Goal: Subscribe to service/newsletter

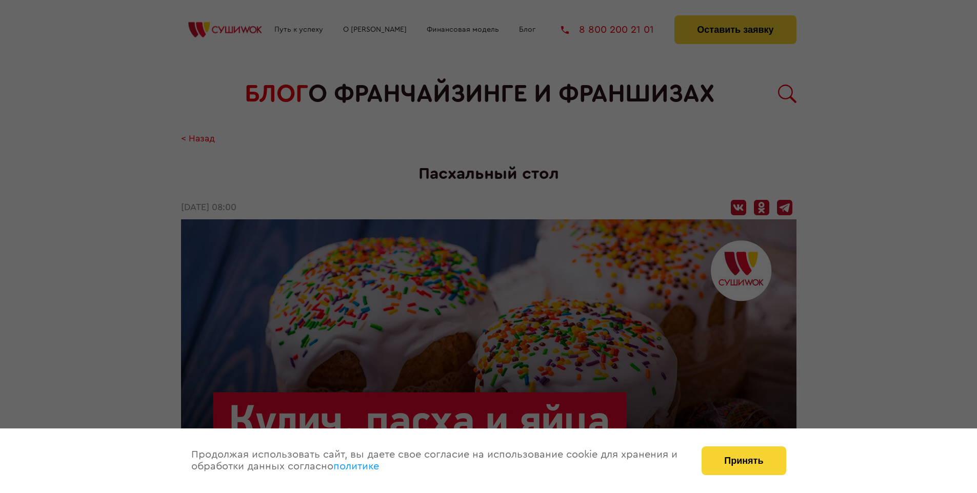
scroll to position [1056, 0]
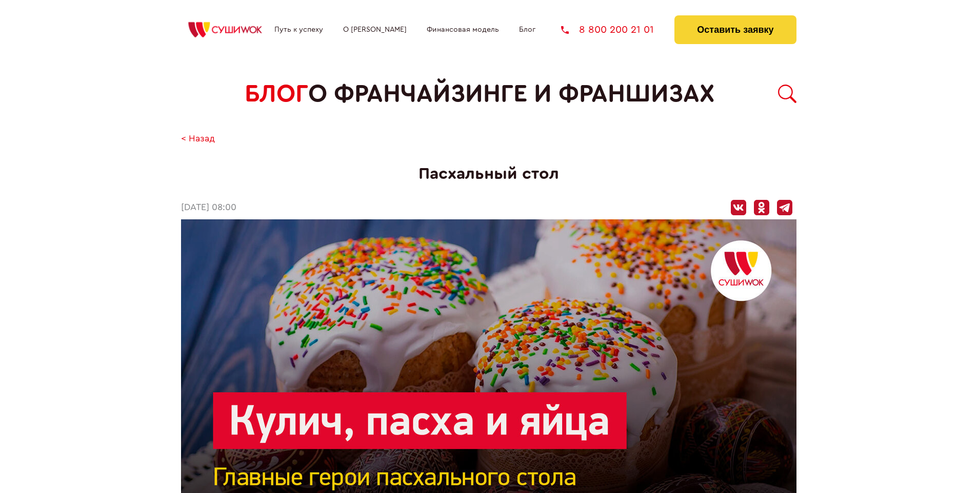
scroll to position [1056, 0]
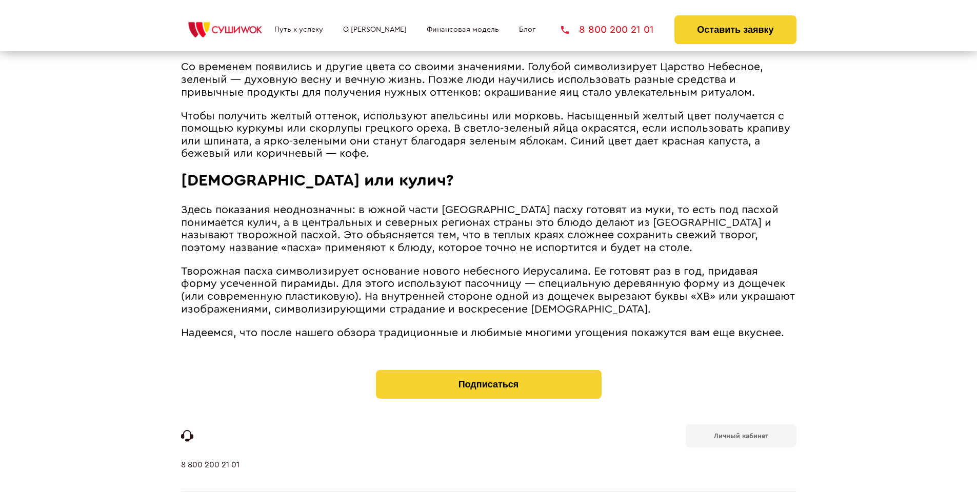
click at [740, 433] on b "Личный кабинет" at bounding box center [741, 436] width 54 height 7
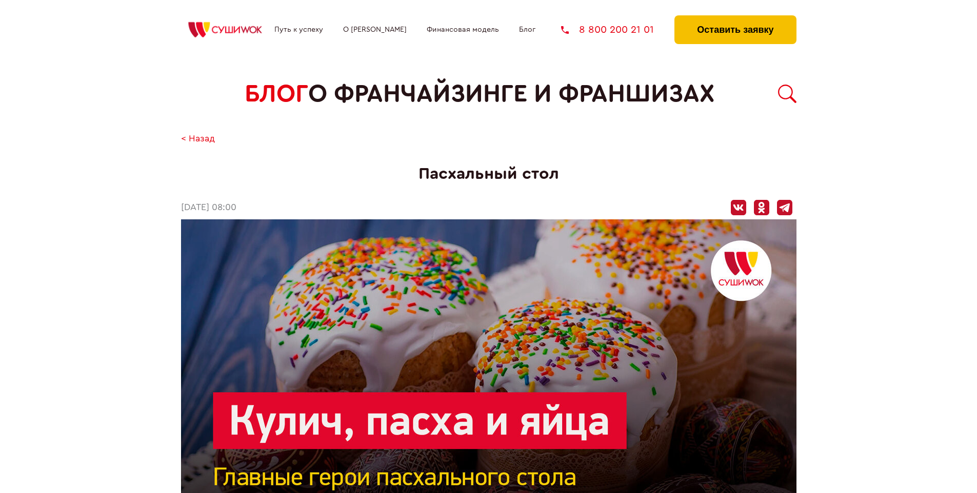
click at [735, 18] on button "Оставить заявку" at bounding box center [735, 29] width 122 height 29
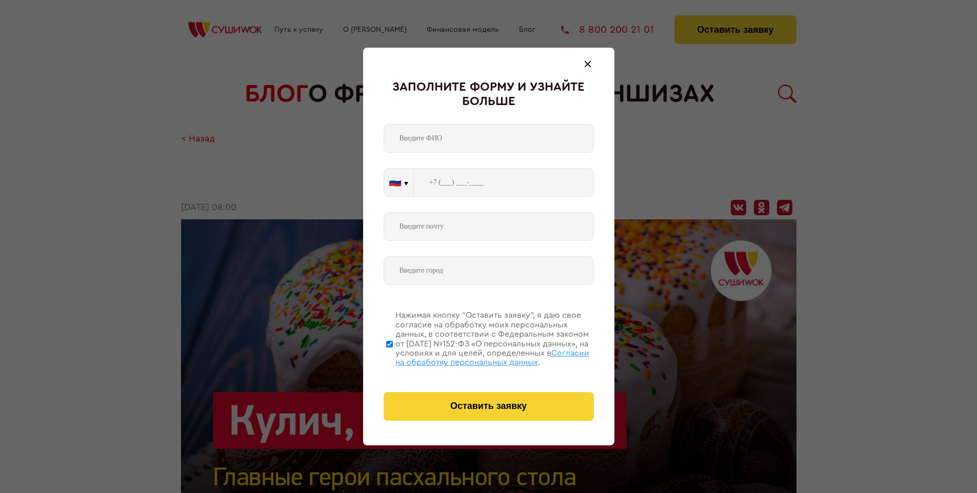
click at [475, 356] on span "Согласии на обработку персональных данных" at bounding box center [492, 357] width 194 height 17
click at [393, 356] on input "Нажимая кнопку “Оставить заявку”, я даю свое согласие на обработку моих персона…" at bounding box center [389, 344] width 7 height 82
checkbox input "false"
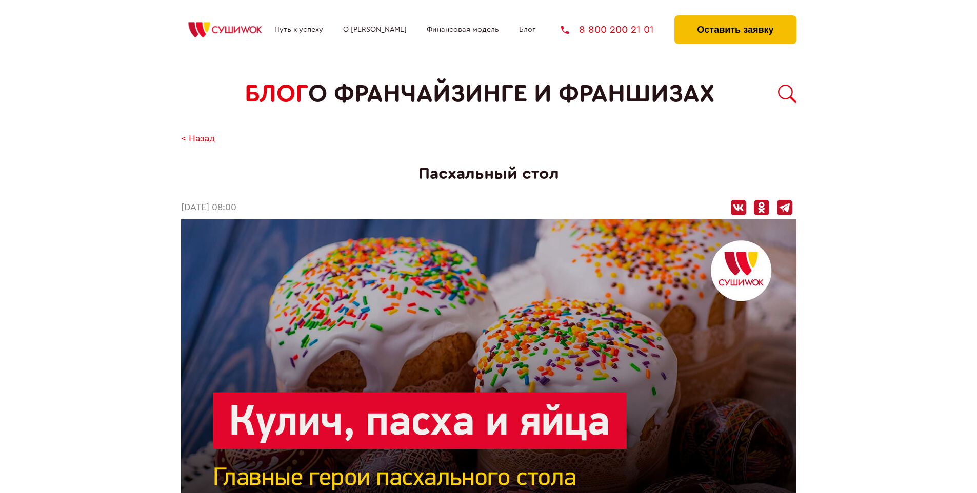
click at [735, 18] on button "Оставить заявку" at bounding box center [735, 29] width 122 height 29
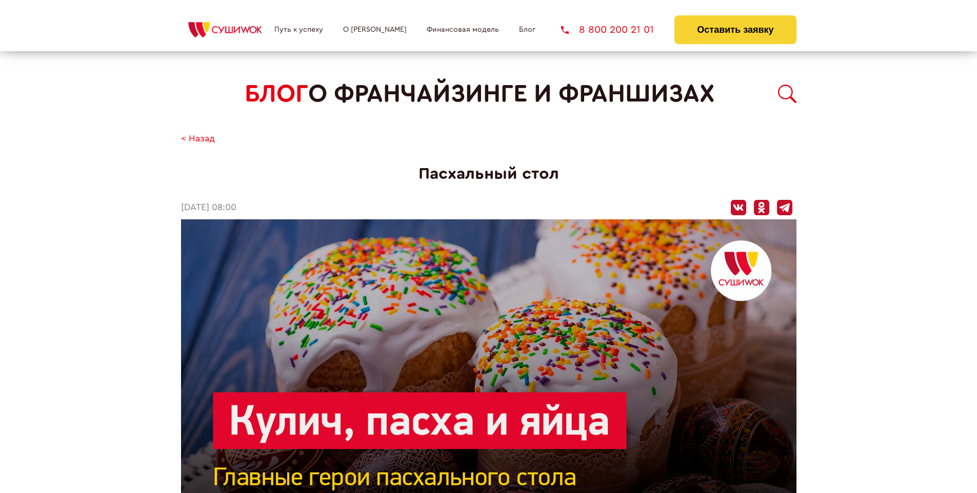
scroll to position [1056, 0]
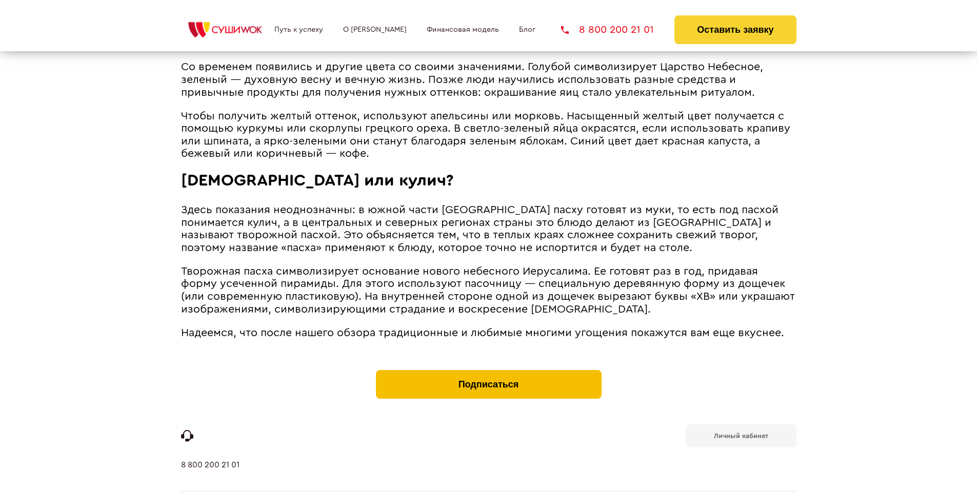
click at [488, 370] on button "Подписаться" at bounding box center [489, 384] width 226 height 29
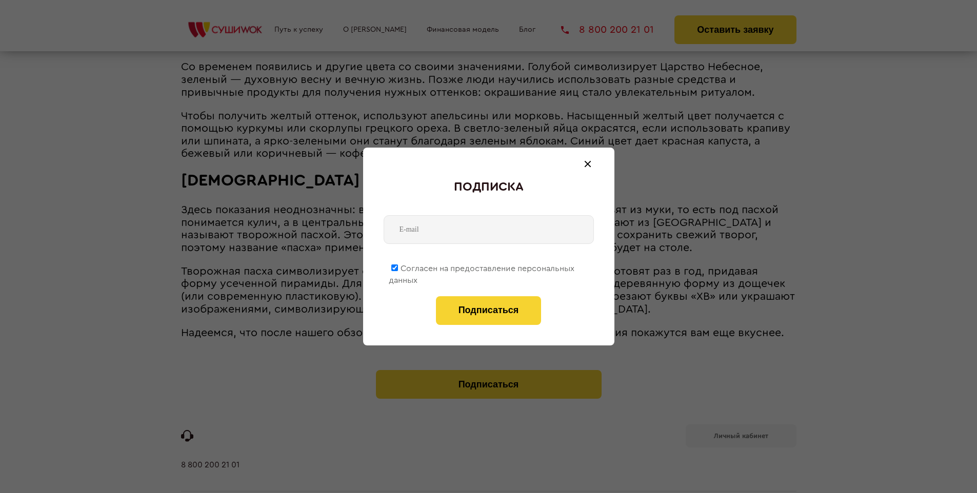
click at [482, 267] on span "Согласен на предоставление персональных данных" at bounding box center [482, 275] width 186 height 20
click at [398, 267] on input "Согласен на предоставление персональных данных" at bounding box center [394, 268] width 7 height 7
checkbox input "false"
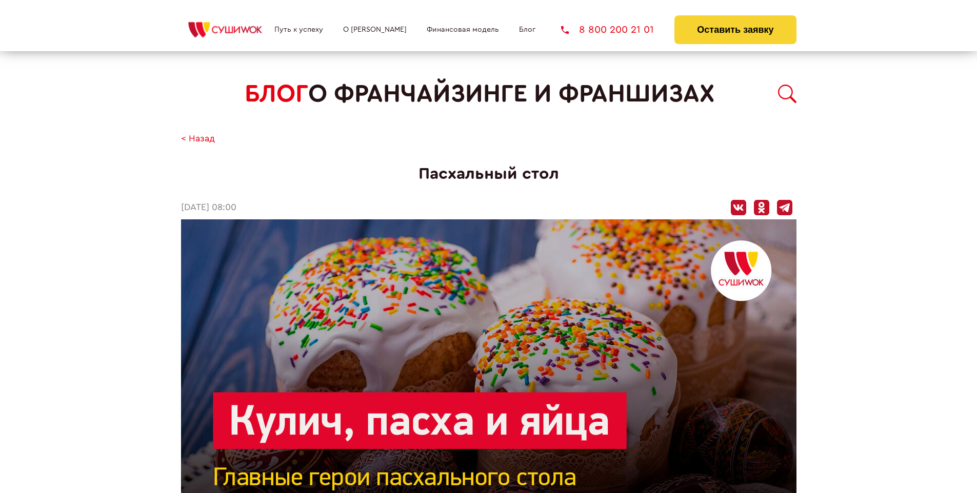
scroll to position [1056, 0]
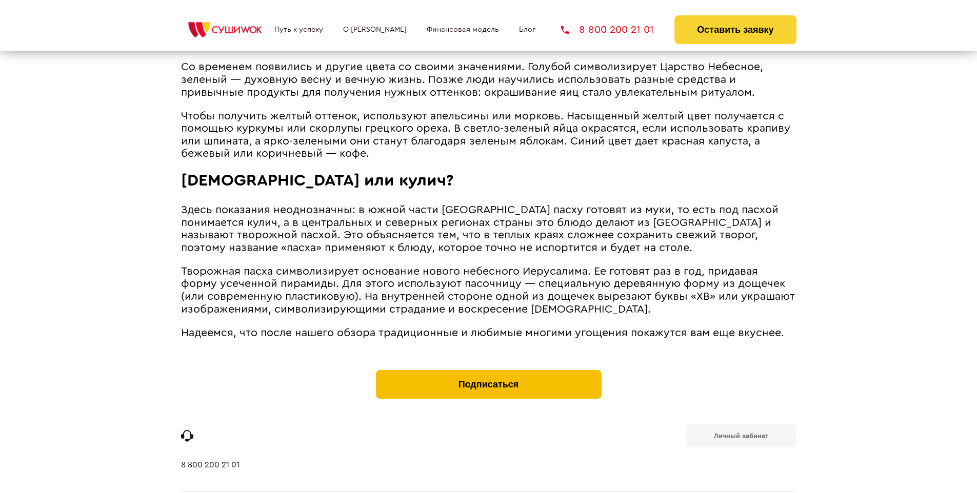
click at [488, 370] on button "Подписаться" at bounding box center [489, 384] width 226 height 29
